Goal: Information Seeking & Learning: Learn about a topic

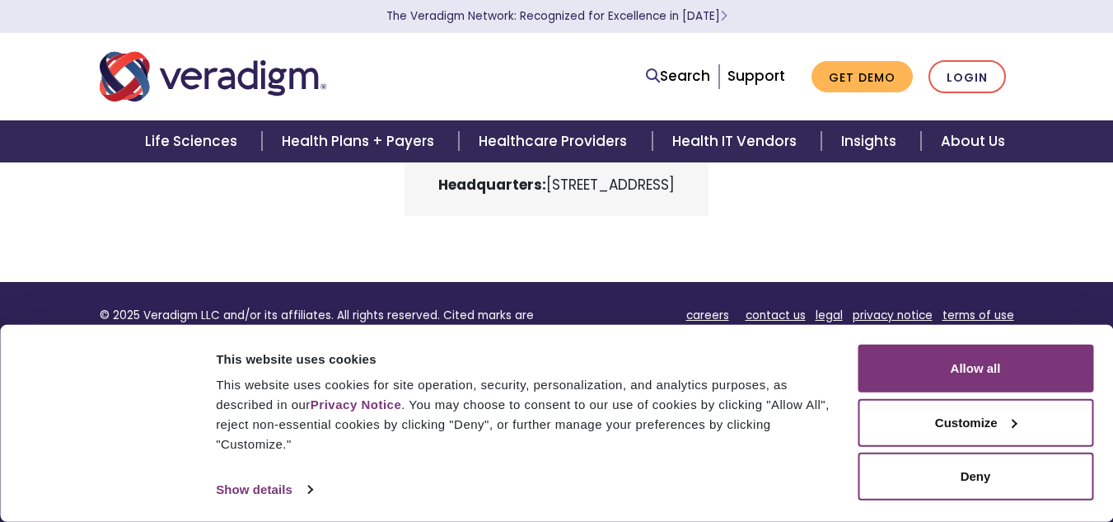
scroll to position [819, 0]
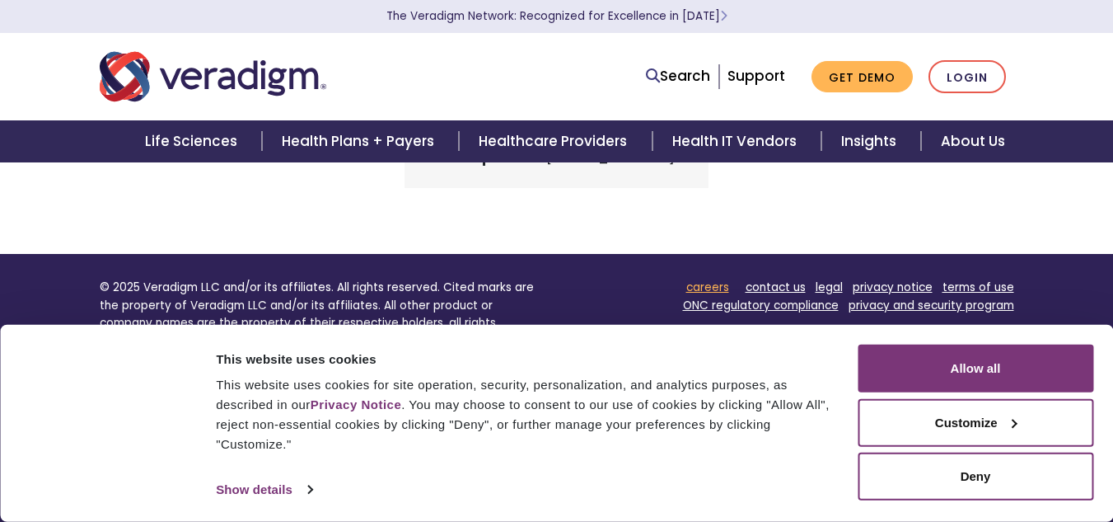
click at [711, 286] on link "careers" at bounding box center [708, 287] width 43 height 16
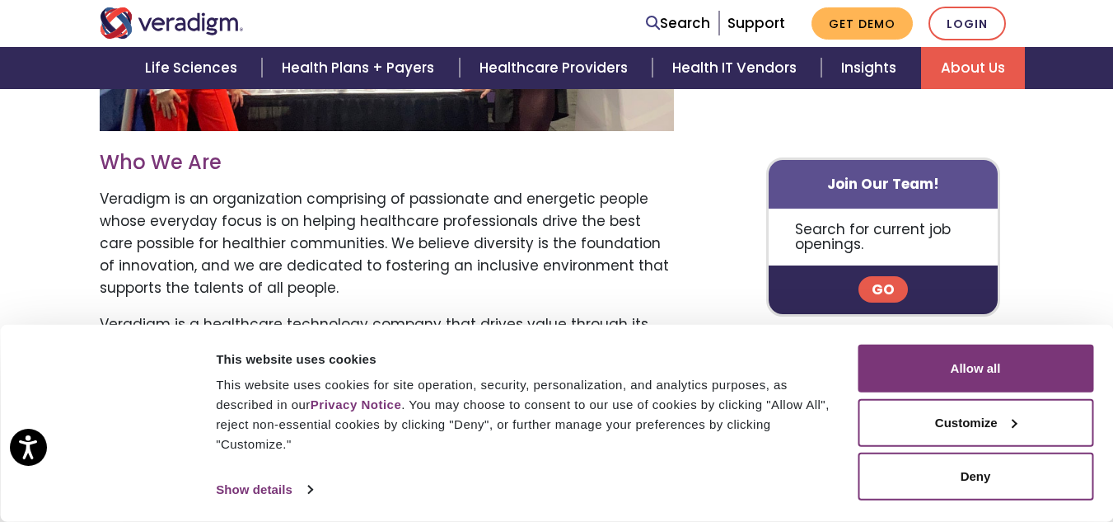
scroll to position [742, 0]
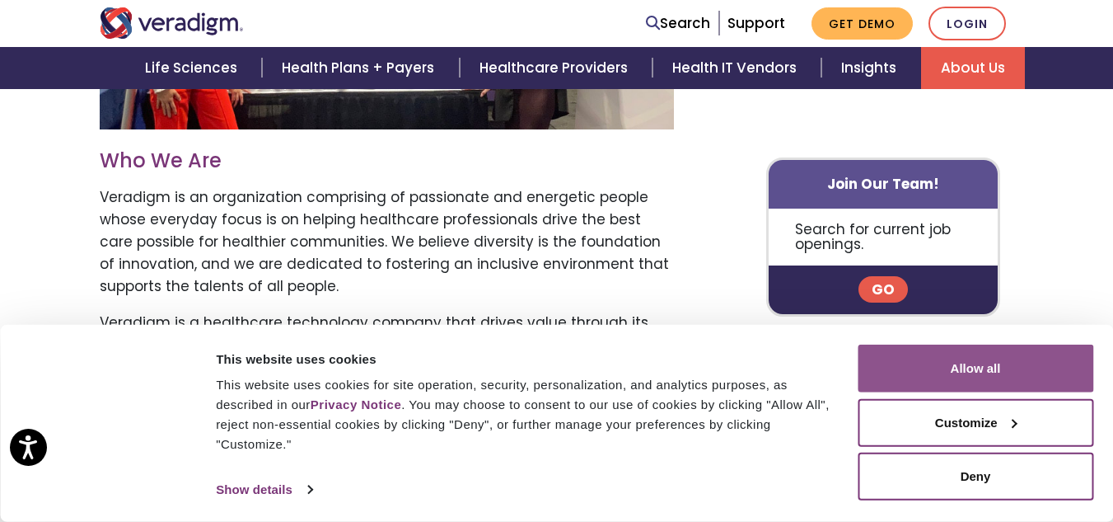
click at [990, 359] on button "Allow all" at bounding box center [976, 369] width 236 height 48
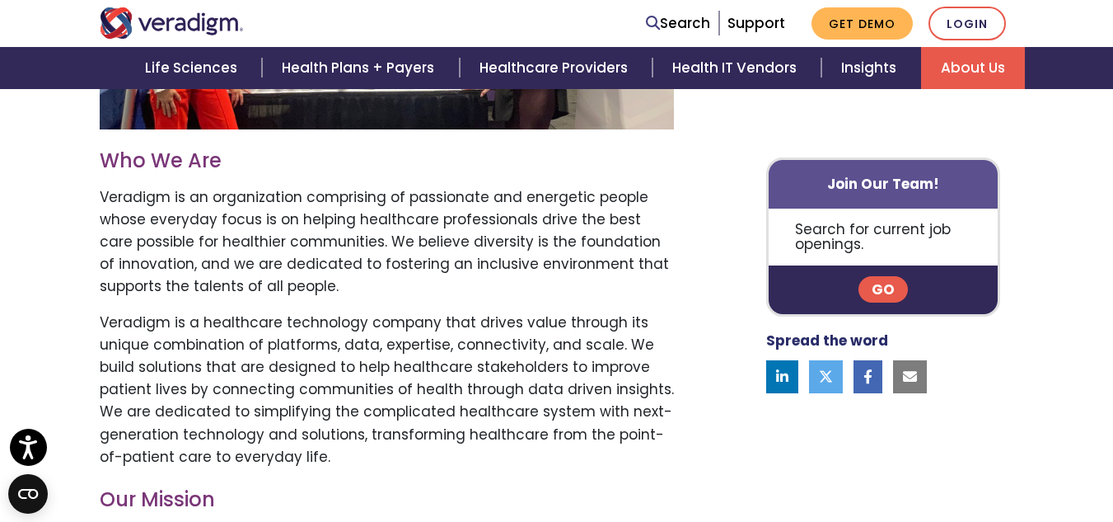
click at [888, 277] on p "Go" at bounding box center [884, 290] width 230 height 49
click at [883, 291] on link "Go" at bounding box center [883, 290] width 49 height 26
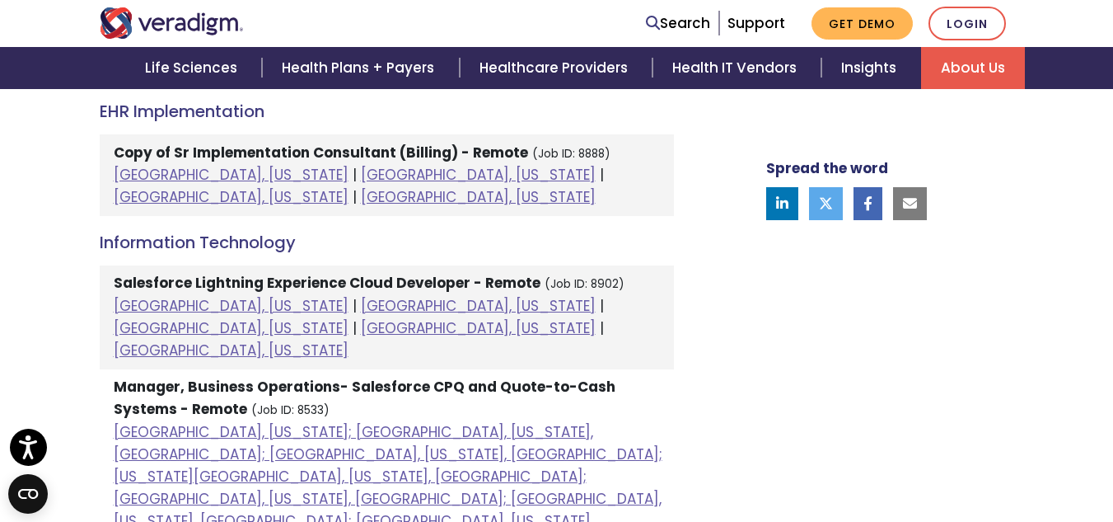
scroll to position [989, 0]
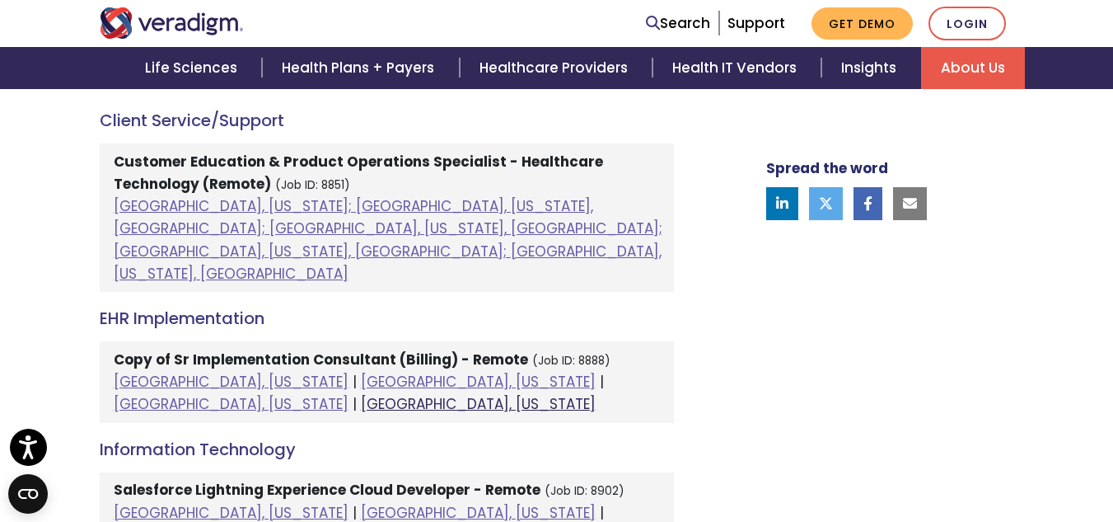
click at [524, 394] on link "Raleigh, North Carolina" at bounding box center [478, 404] width 235 height 20
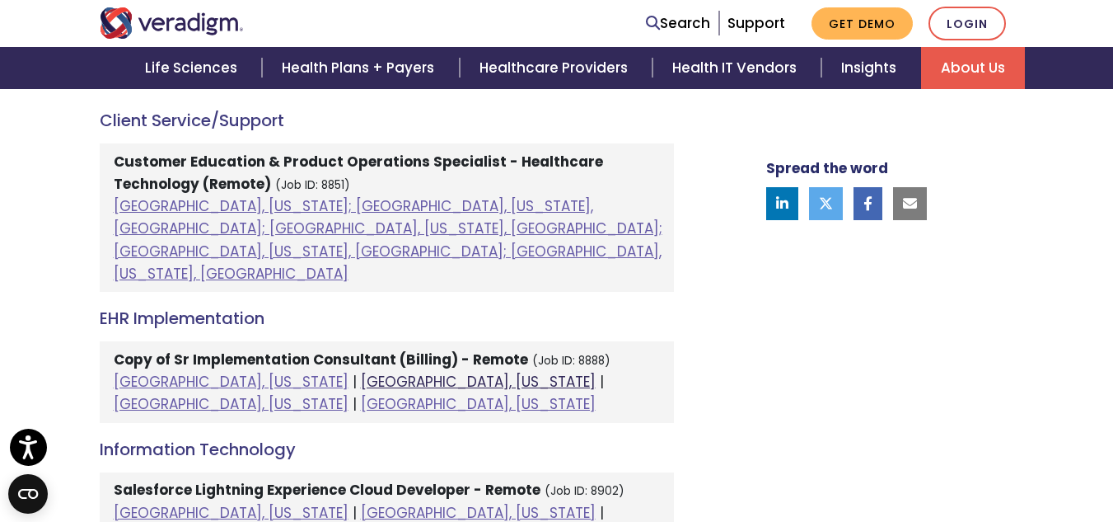
click at [361, 372] on link "Chicago, Illinois" at bounding box center [478, 382] width 235 height 20
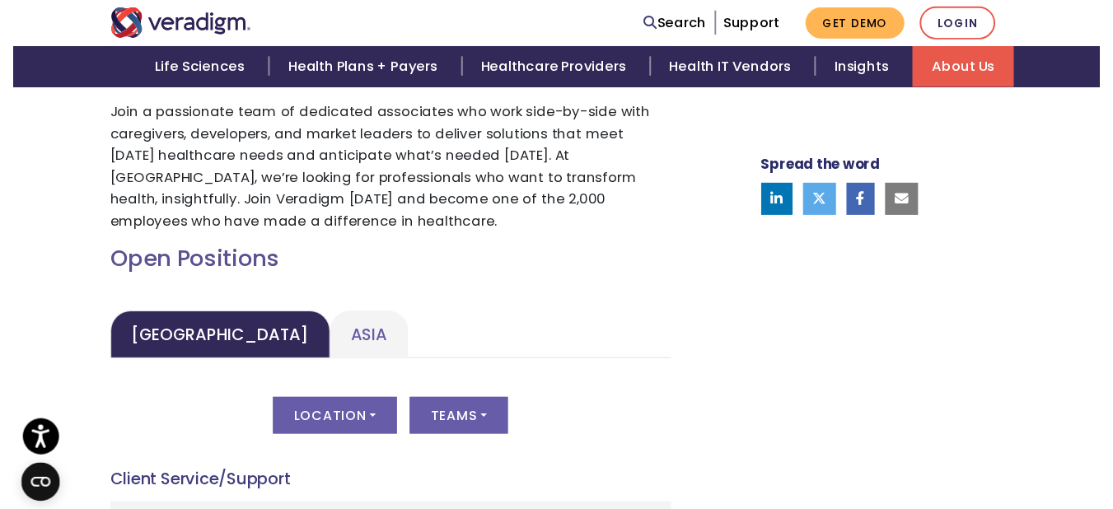
scroll to position [698, 0]
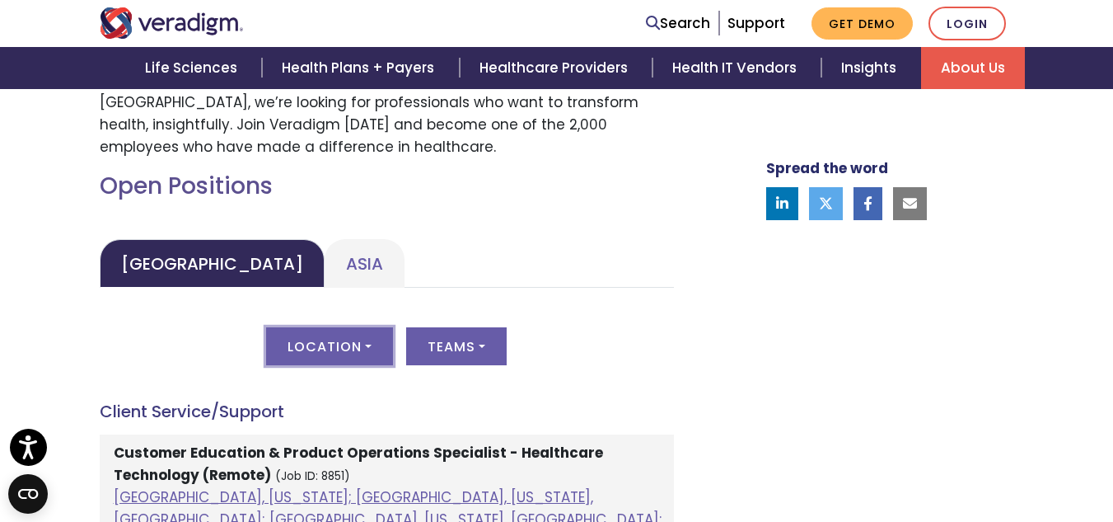
click at [370, 347] on button "Location" at bounding box center [329, 346] width 127 height 38
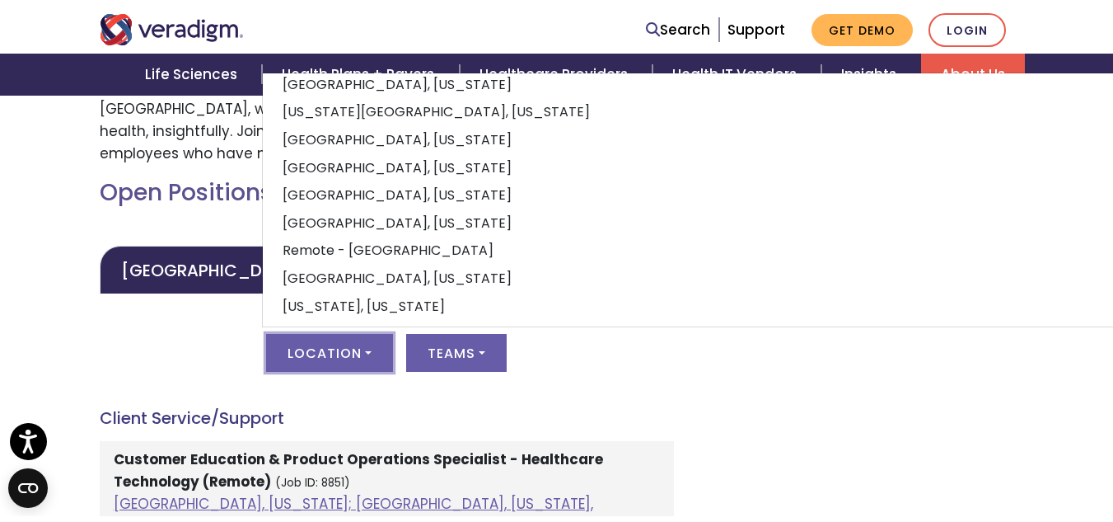
scroll to position [237, 0]
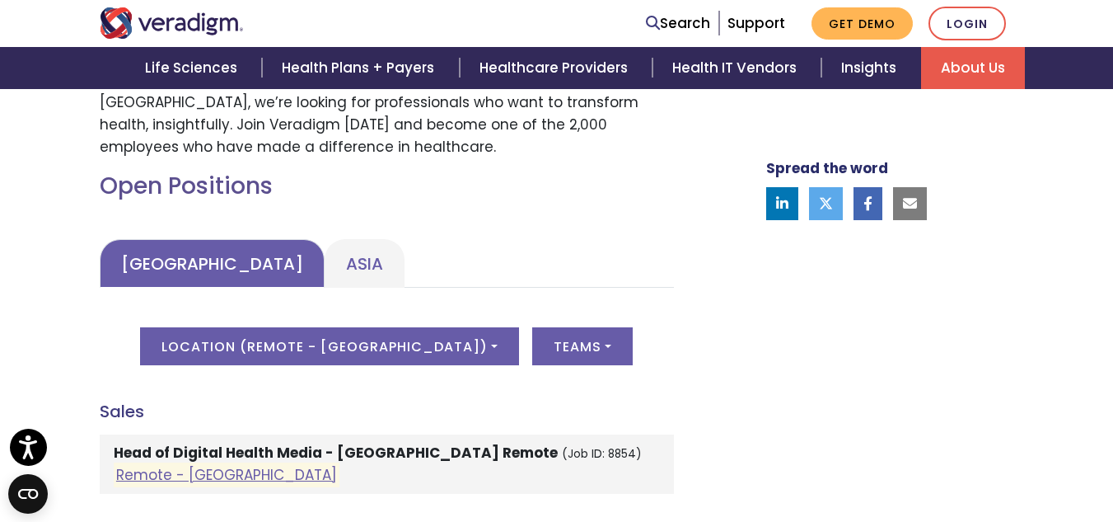
click at [185, 265] on link "United States" at bounding box center [212, 263] width 225 height 49
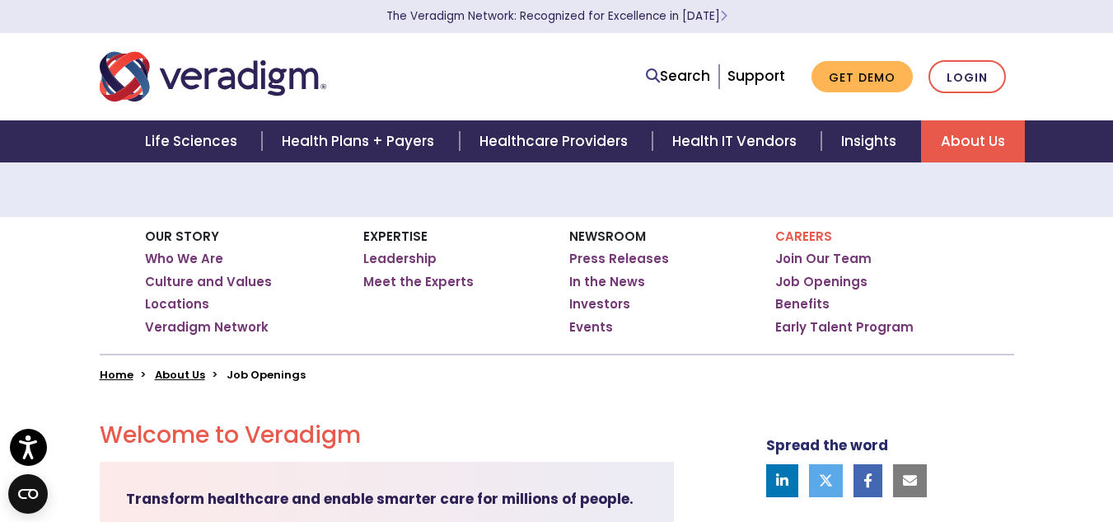
scroll to position [0, 0]
